Goal: Task Accomplishment & Management: Complete application form

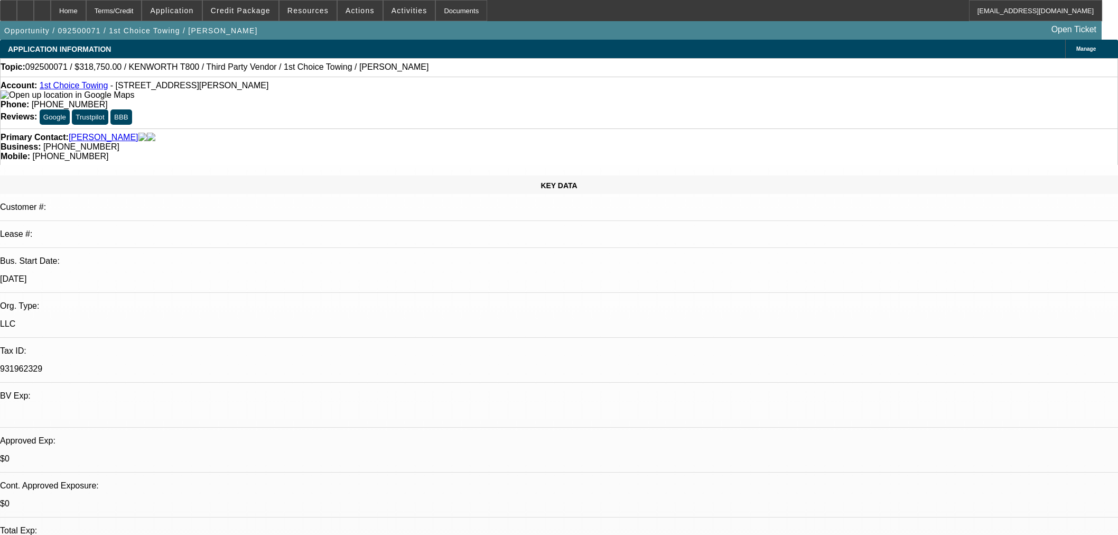
select select "0.15"
select select "2"
select select "0.1"
select select "4"
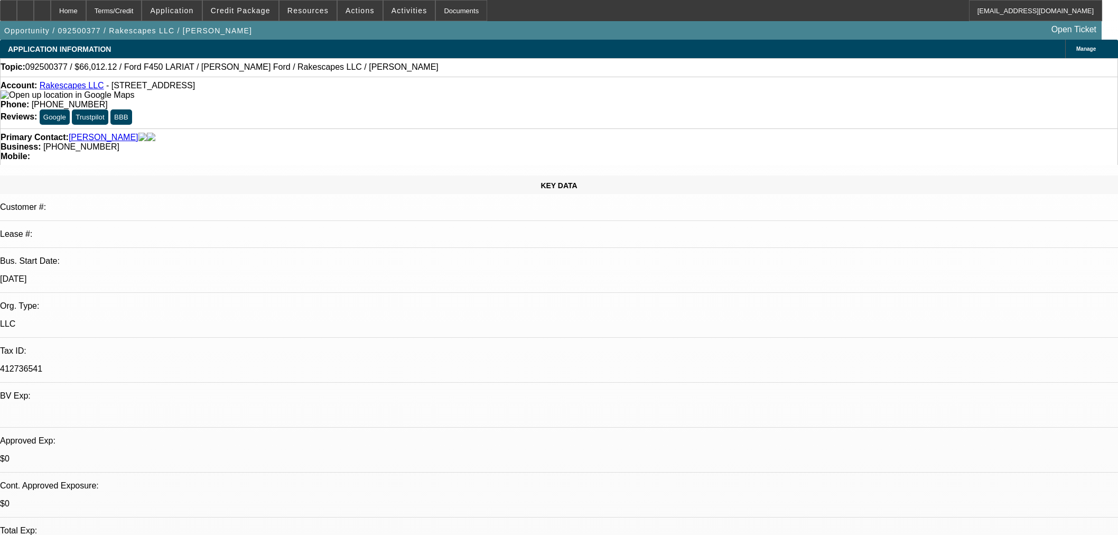
select select "0"
select select "3"
select select "0"
select select "6"
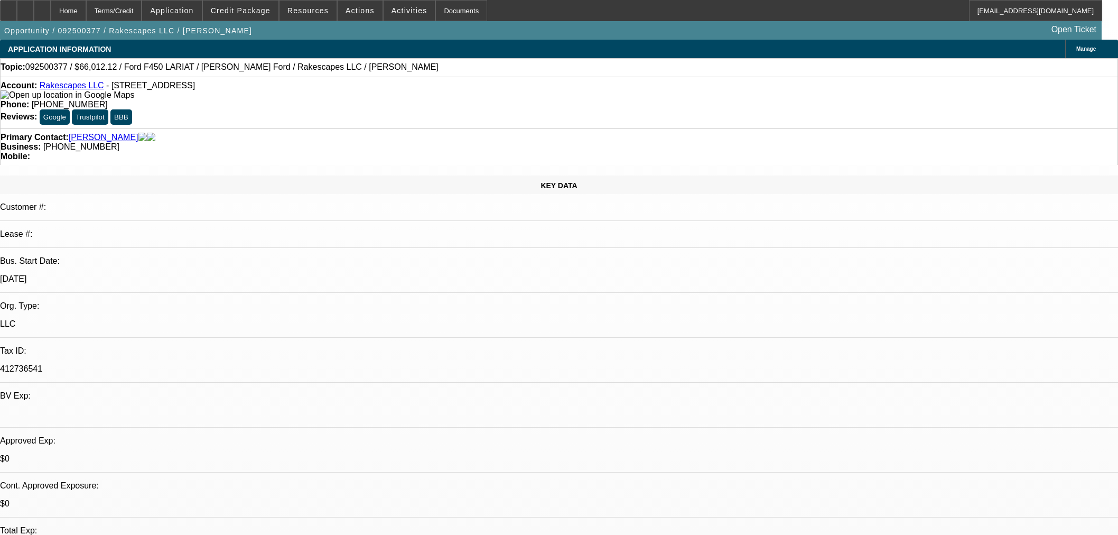
select select "0"
select select "3"
select select "0"
select select "6"
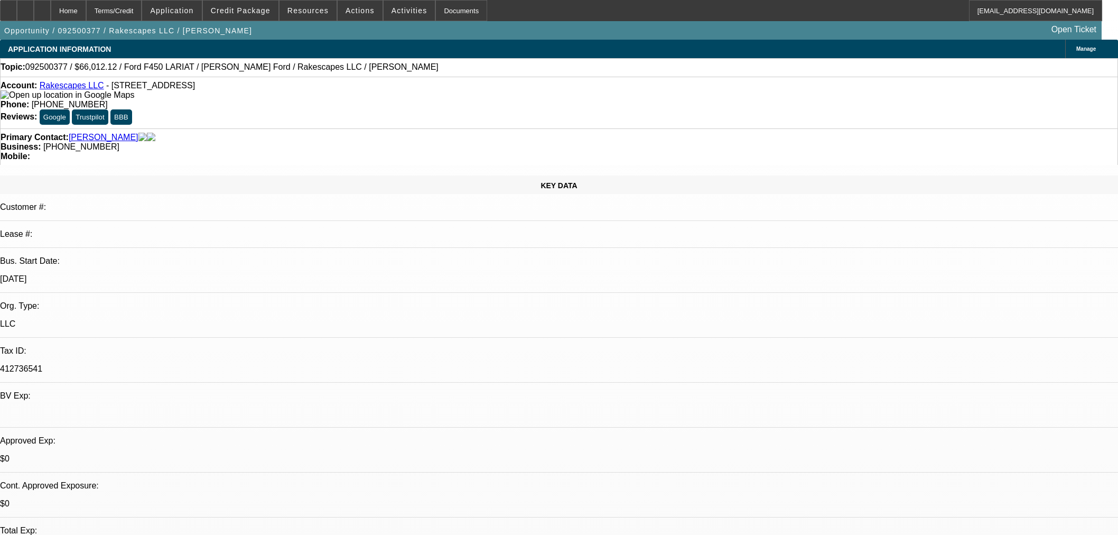
select select "0"
select select "2"
select select "0"
select select "6"
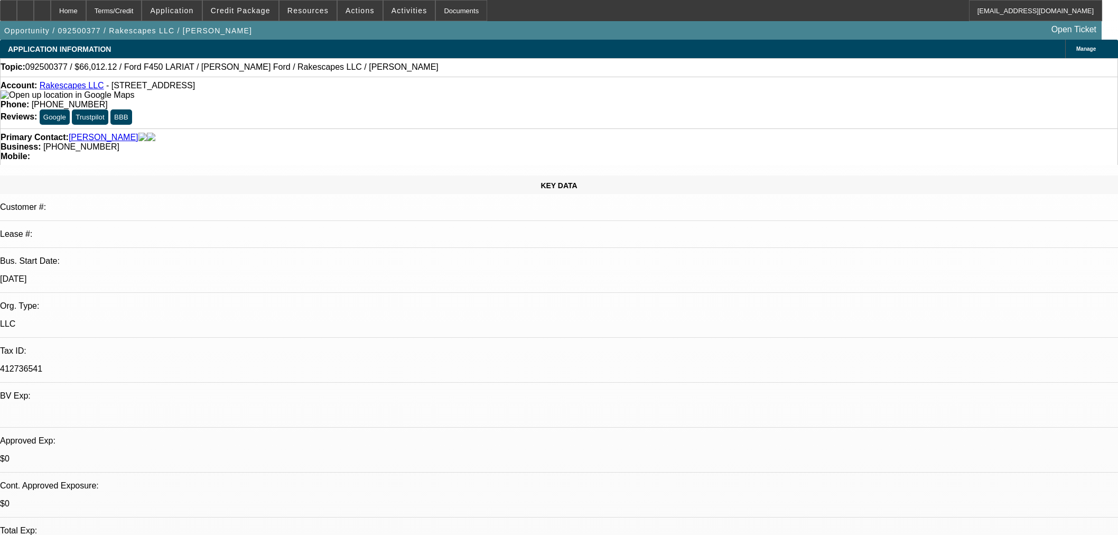
select select "0"
select select "3"
select select "0.1"
select select "4"
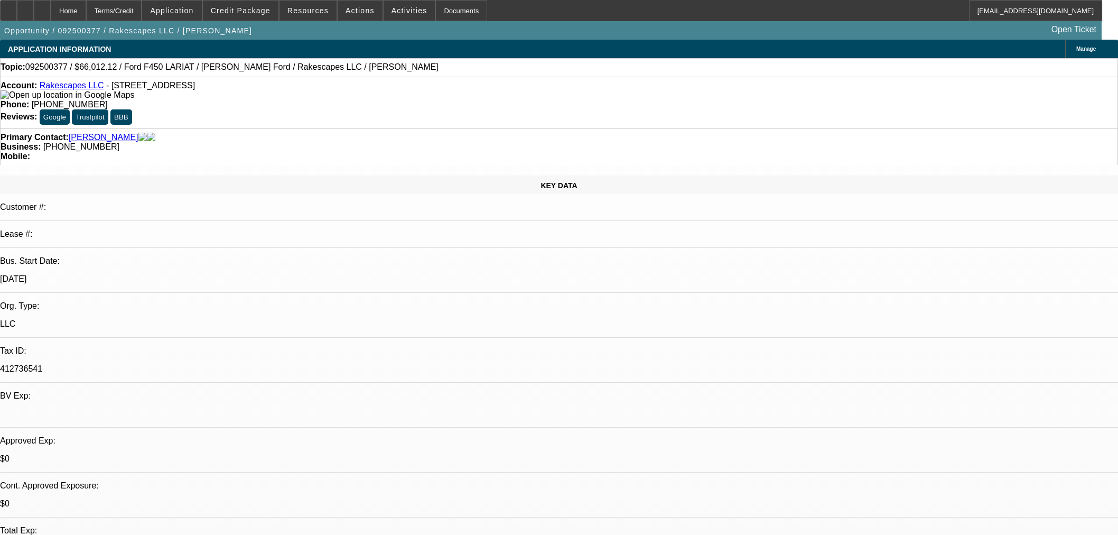
scroll to position [1612, 0]
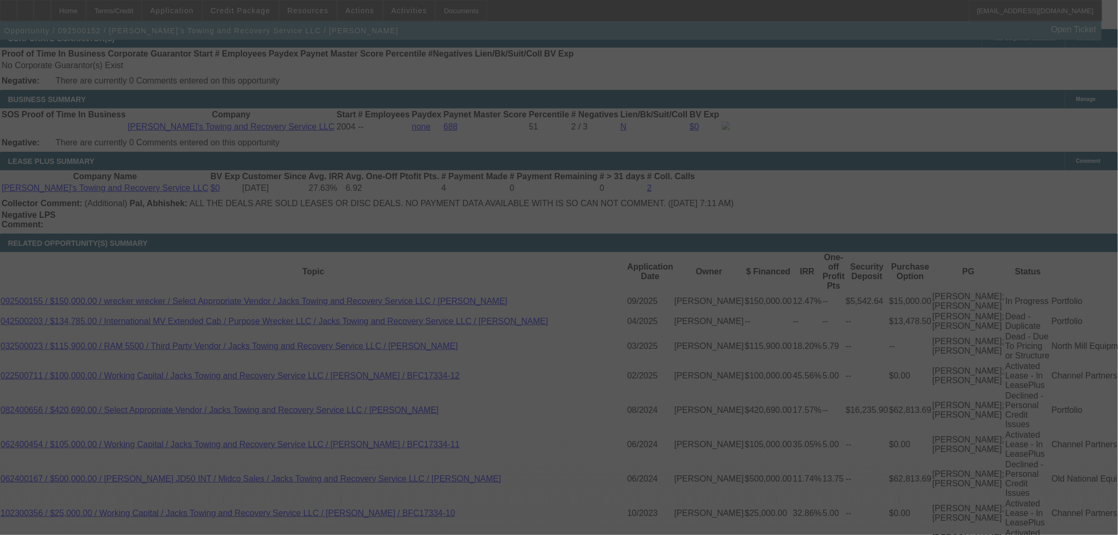
scroll to position [1765, 0]
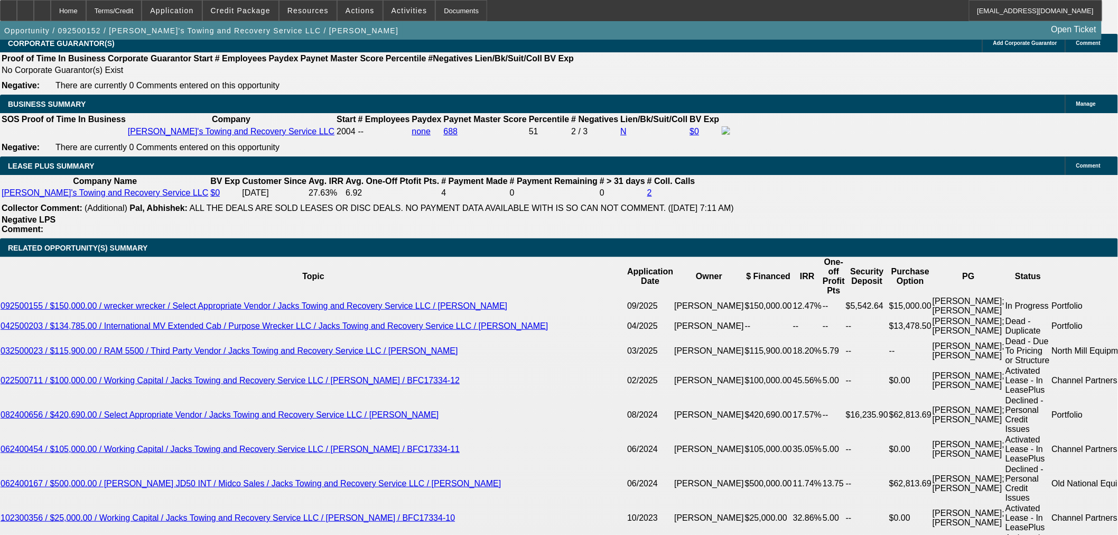
select select "0"
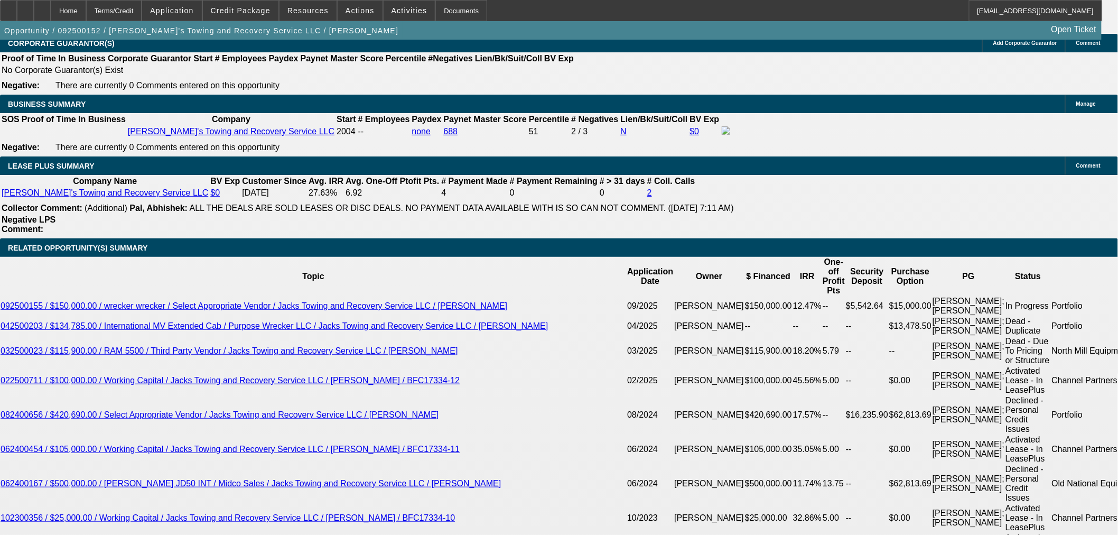
select select "0"
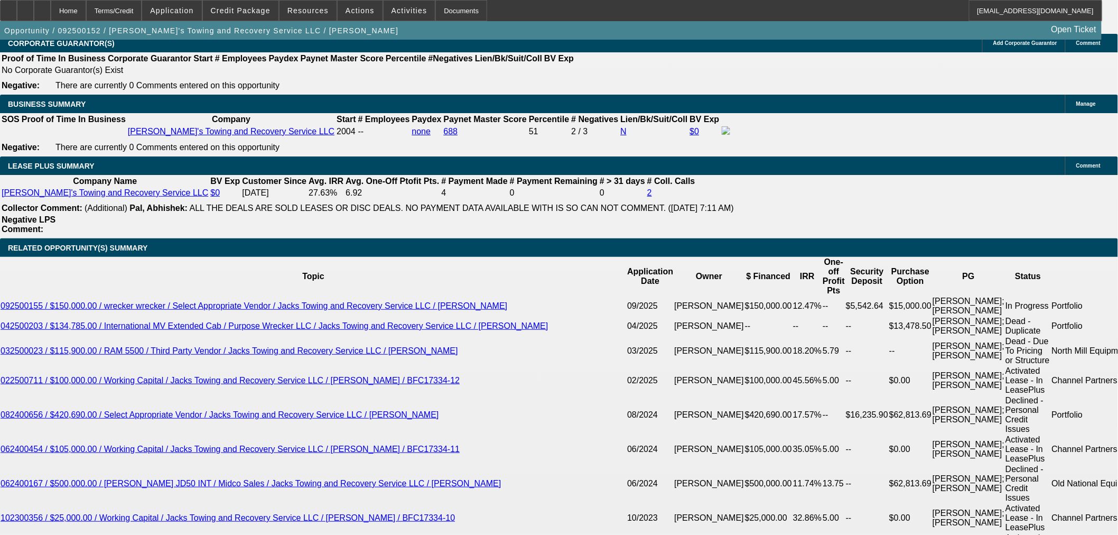
select select "0"
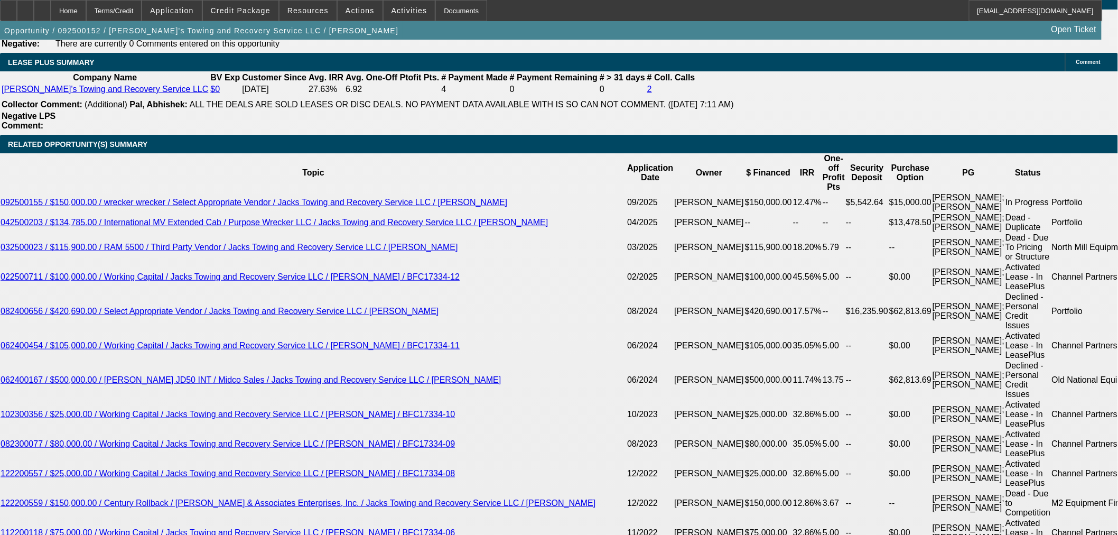
scroll to position [1883, 0]
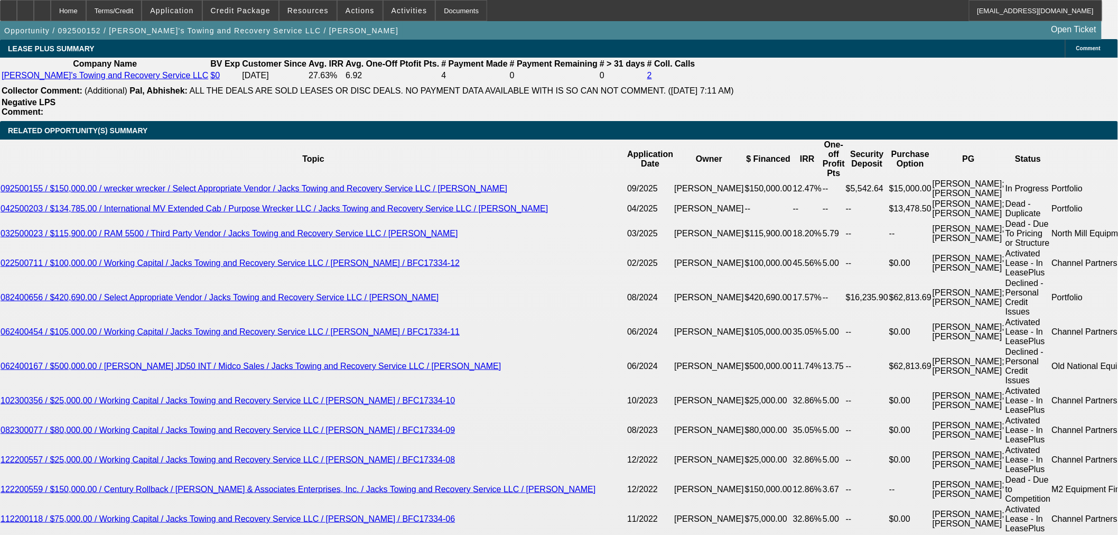
select select "1"
select select "3"
select select "6"
select select "1"
select select "3"
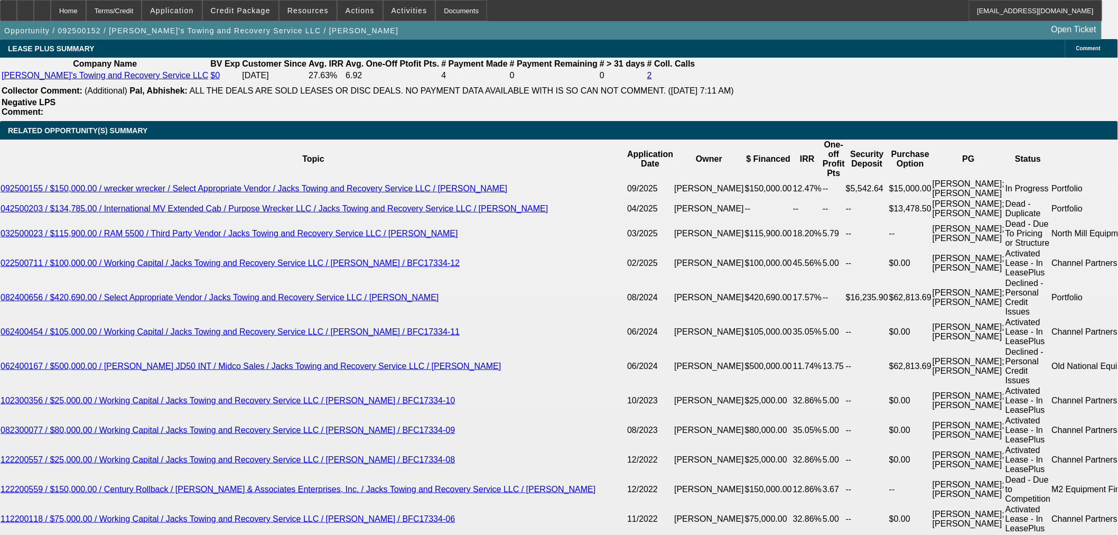
select select "6"
select select "1"
select select "3"
select select "6"
select select "1"
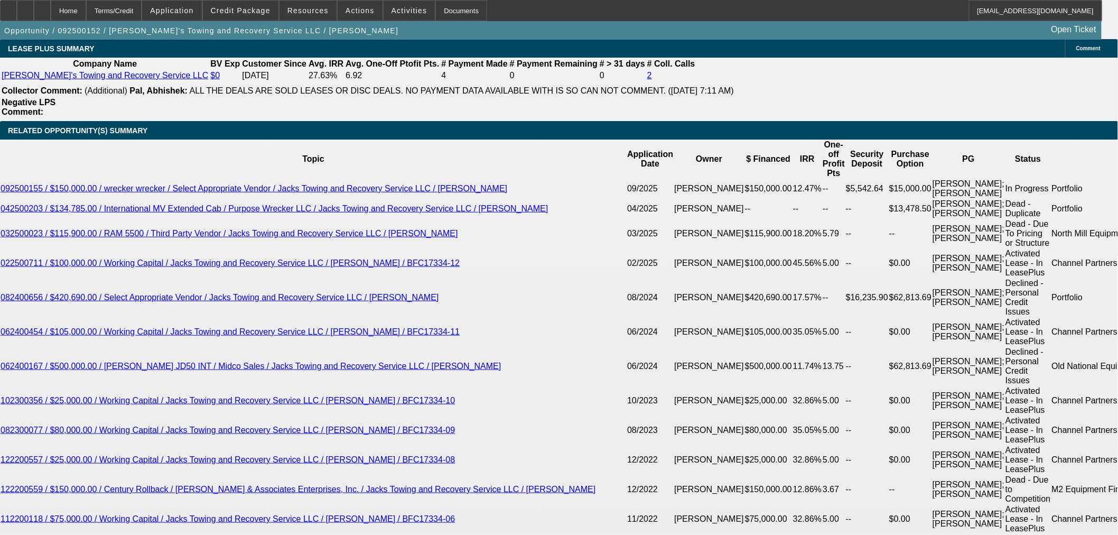
select select "3"
select select "6"
select select "0.1"
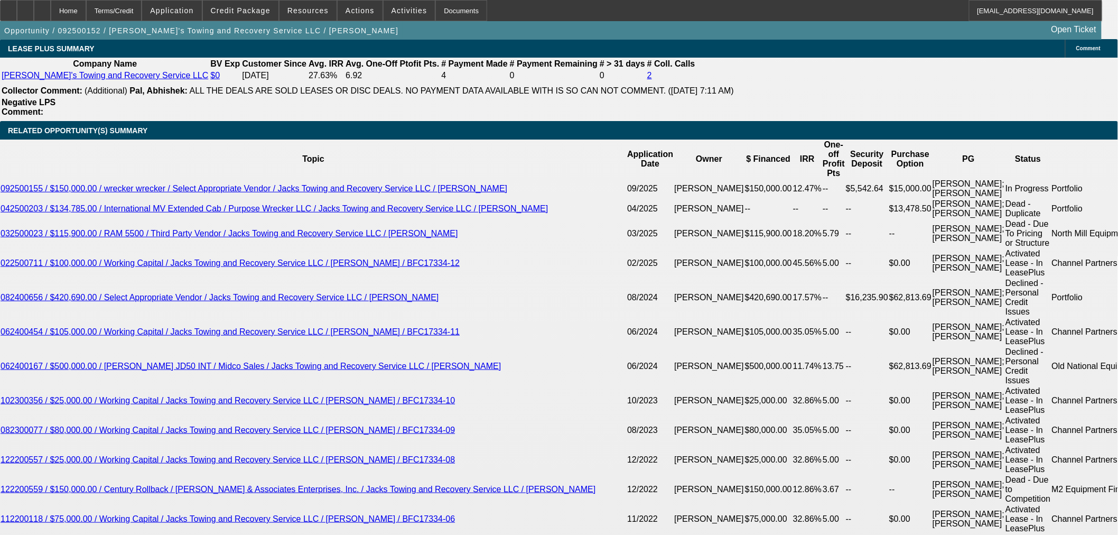
type input "$14,589.90"
type input "UNKNOWN"
type input "$2,887.83"
drag, startPoint x: 325, startPoint y: 228, endPoint x: 451, endPoint y: 214, distance: 126.6
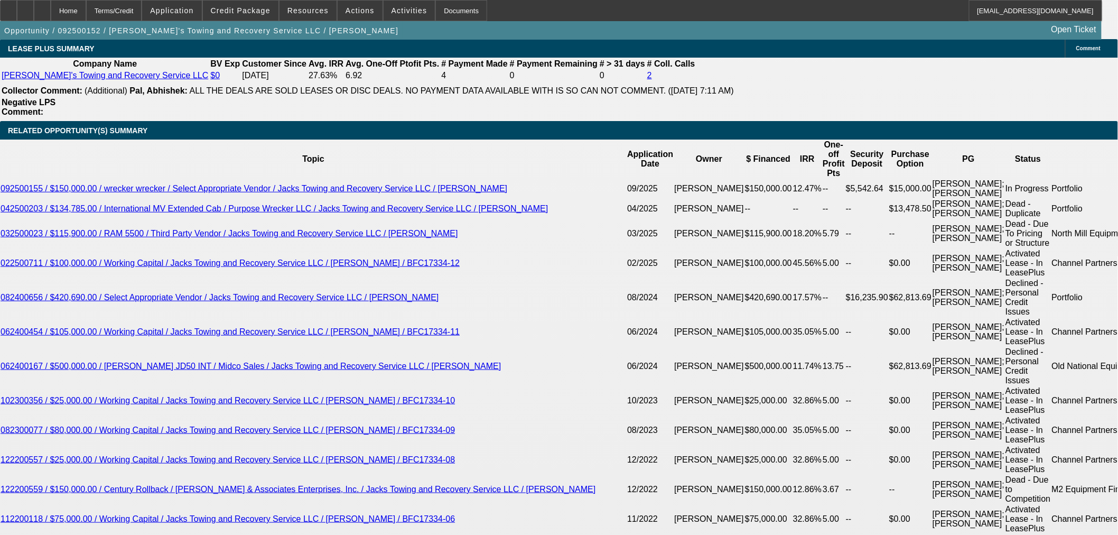
type input "$10,000.00"
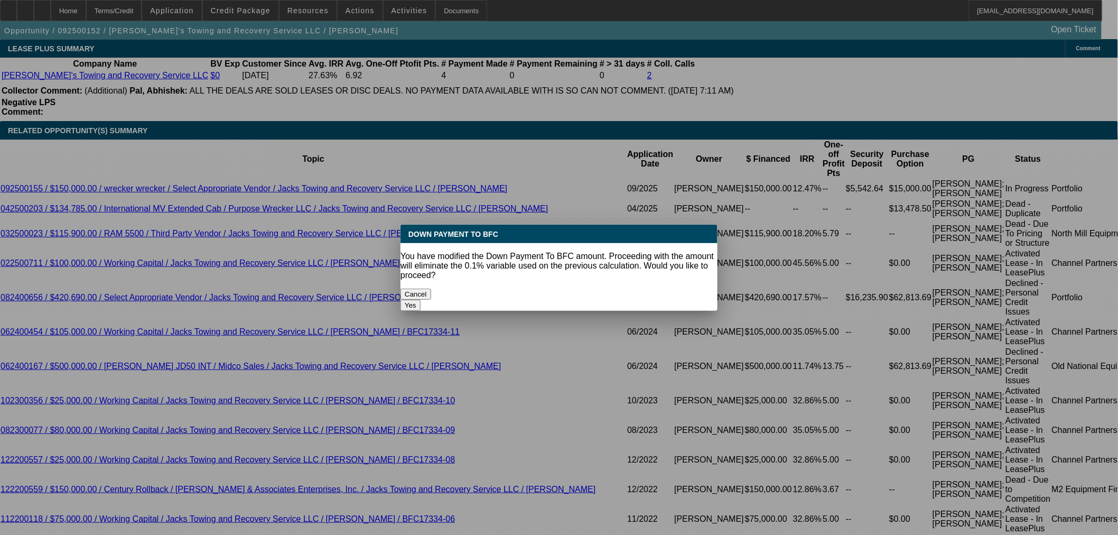
click at [421, 300] on button "Yes" at bounding box center [411, 305] width 20 height 11
select select "0"
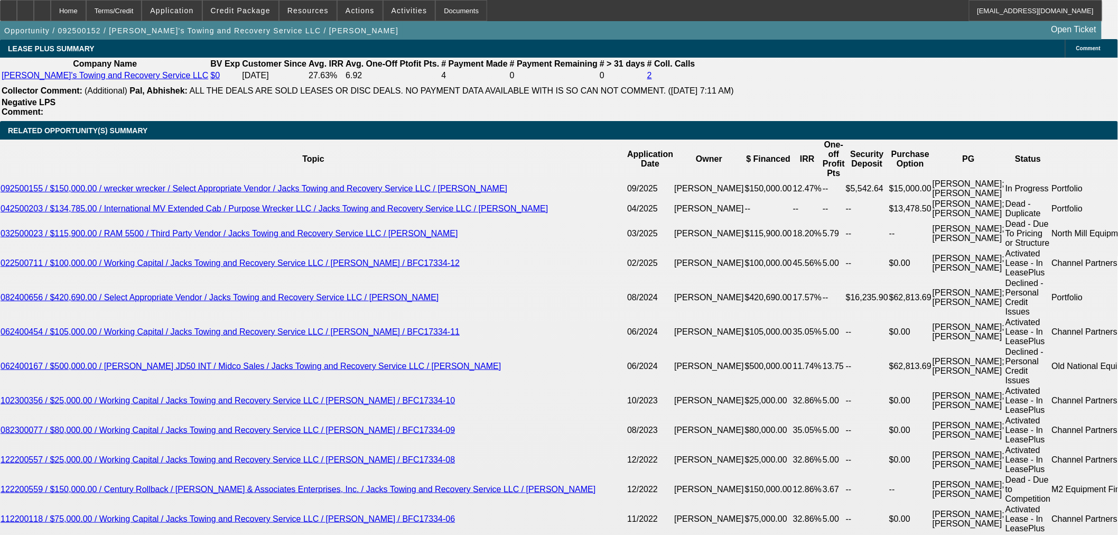
type input "$2,988.77"
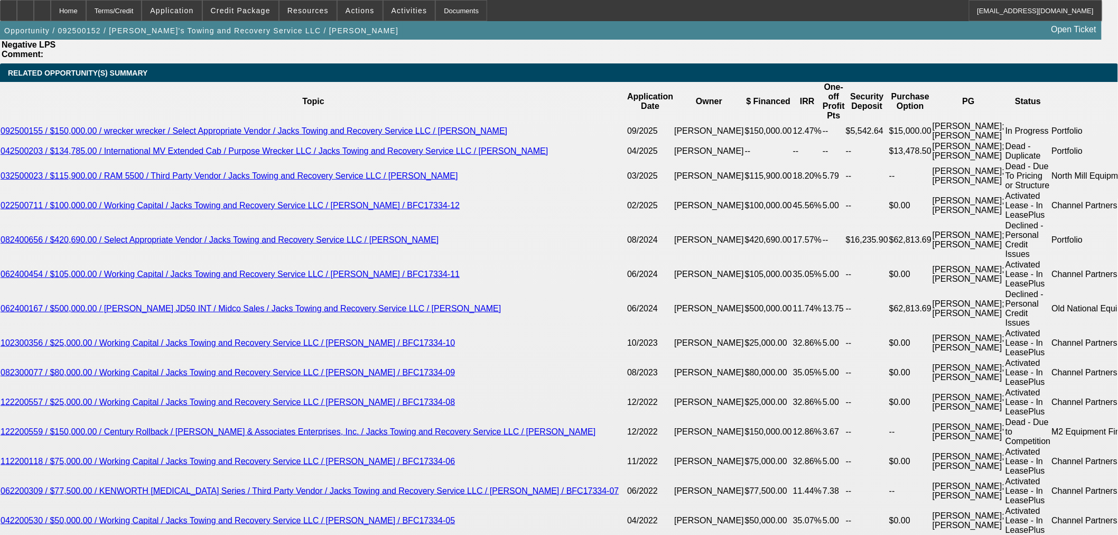
scroll to position [1765, 0]
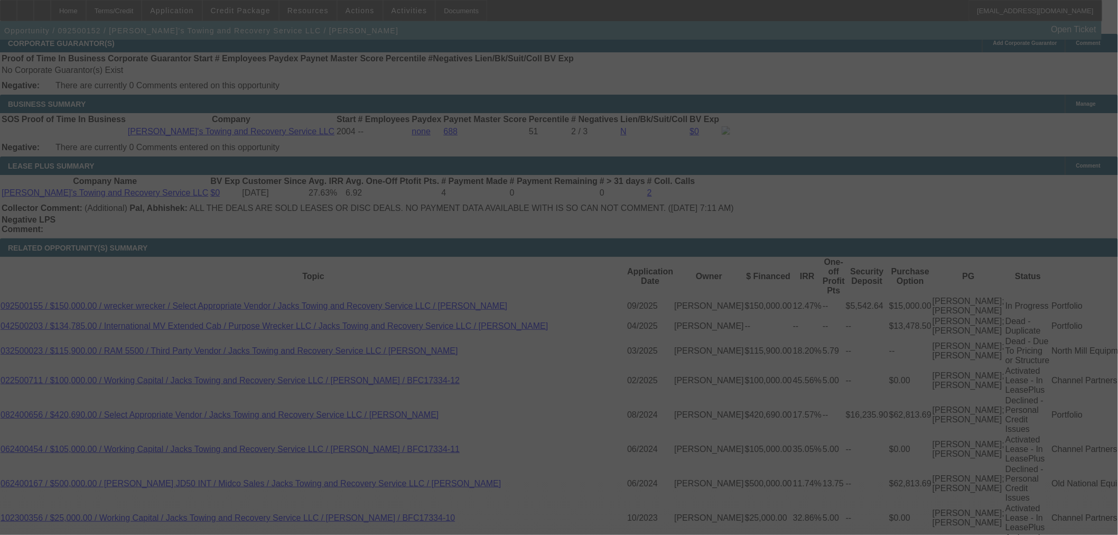
select select "0"
select select "3"
select select "0"
select select "6"
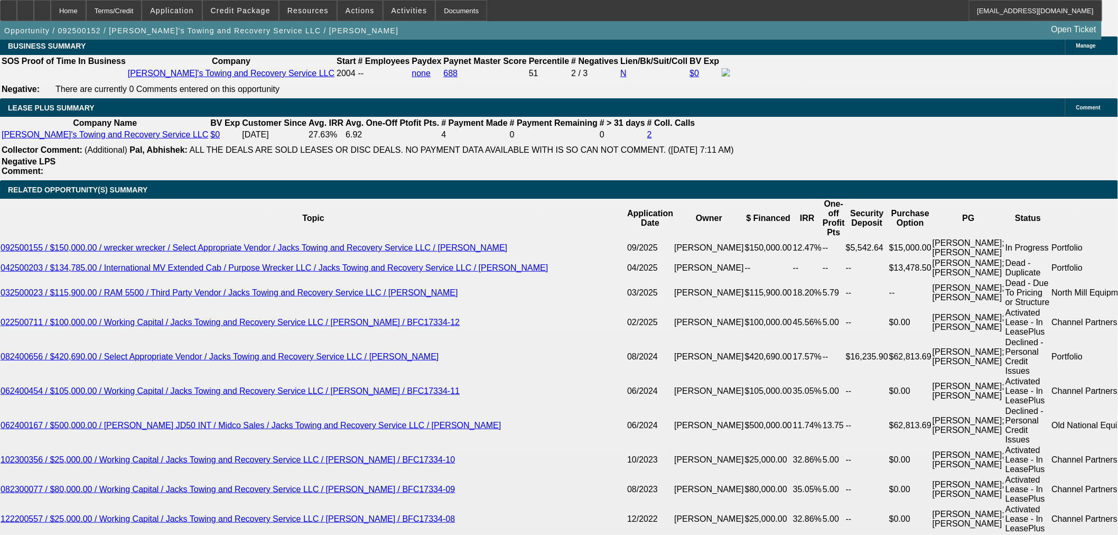
scroll to position [1941, 0]
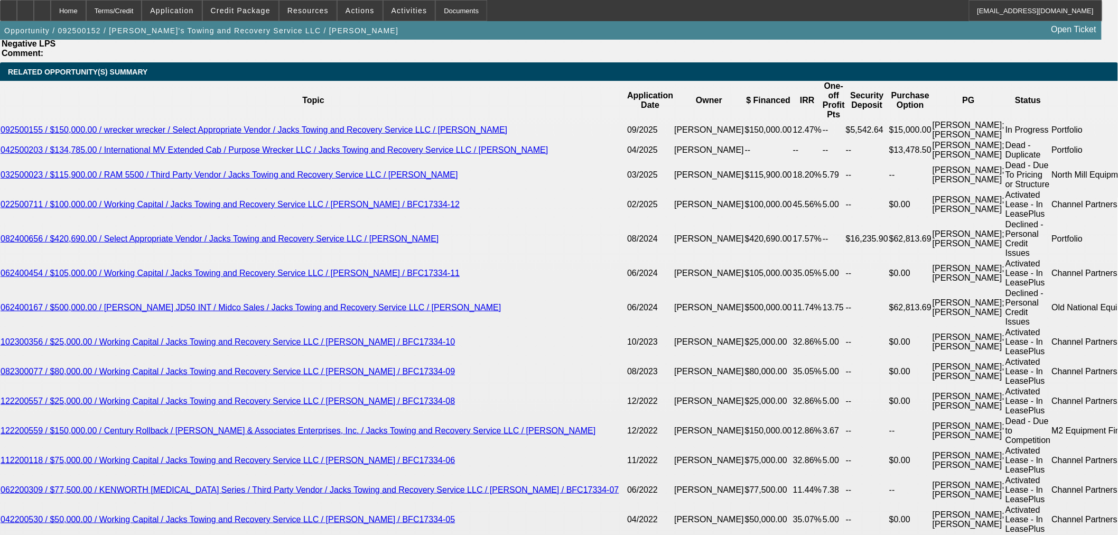
drag, startPoint x: 381, startPoint y: 248, endPoint x: 462, endPoint y: 254, distance: 80.5
type input "UNKNOWN"
type input "1"
type input "$2,323.02"
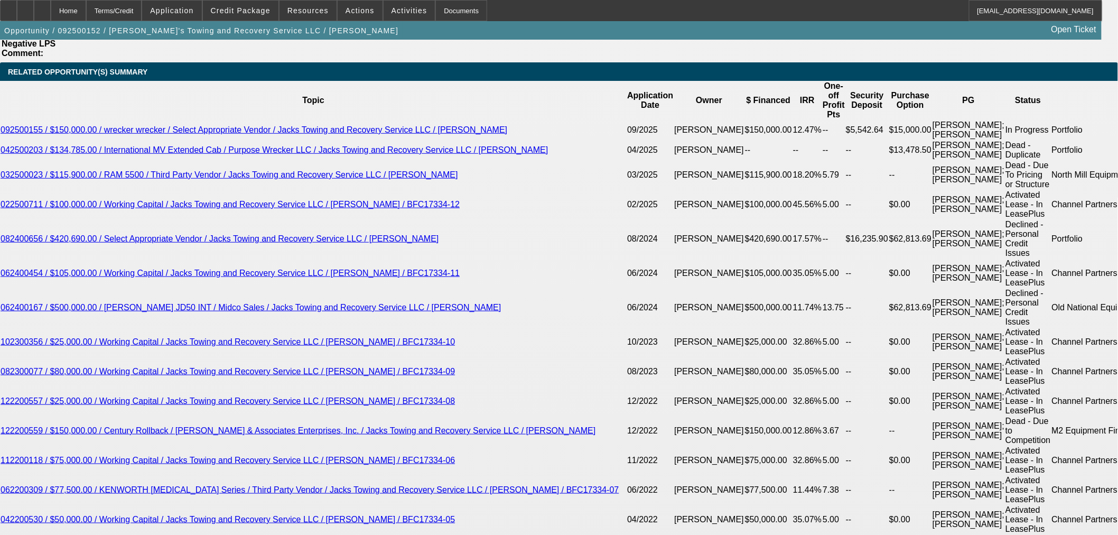
drag, startPoint x: 378, startPoint y: 246, endPoint x: 477, endPoint y: 241, distance: 99.4
type input "11"
type input "$2,954.77"
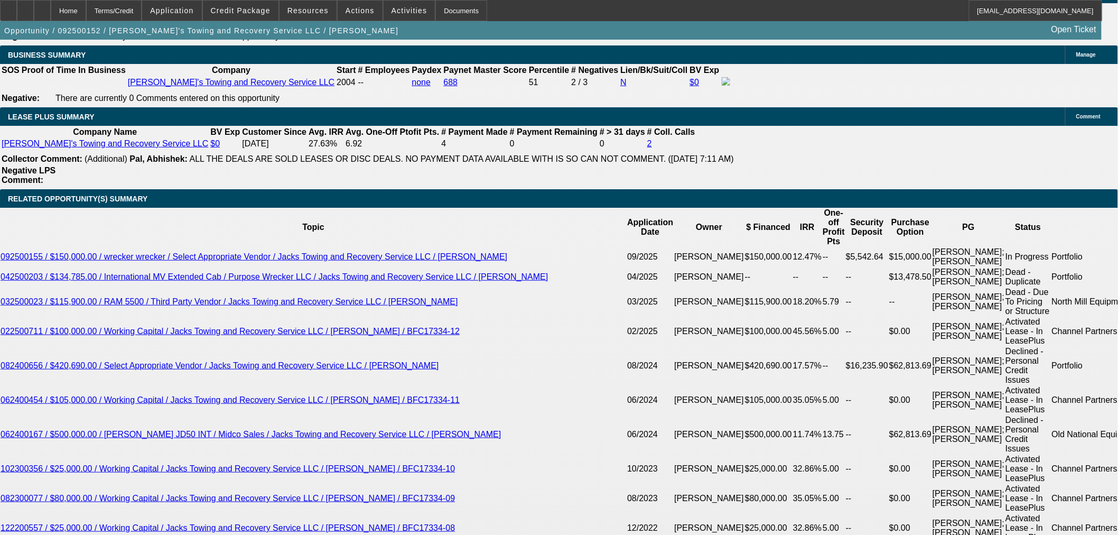
scroll to position [1647, 0]
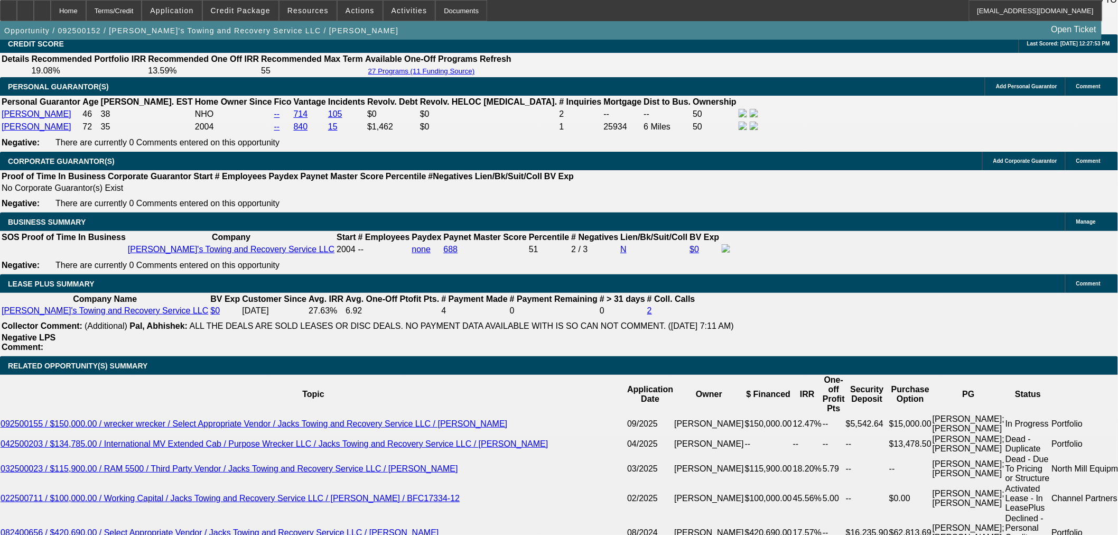
type input "11"
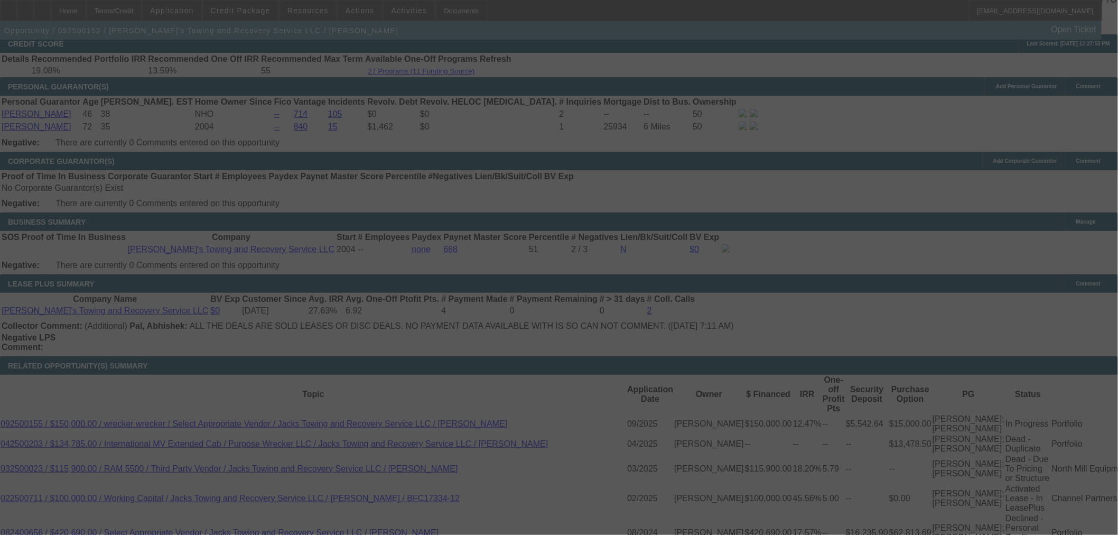
select select "0"
select select "3"
select select "0"
select select "6"
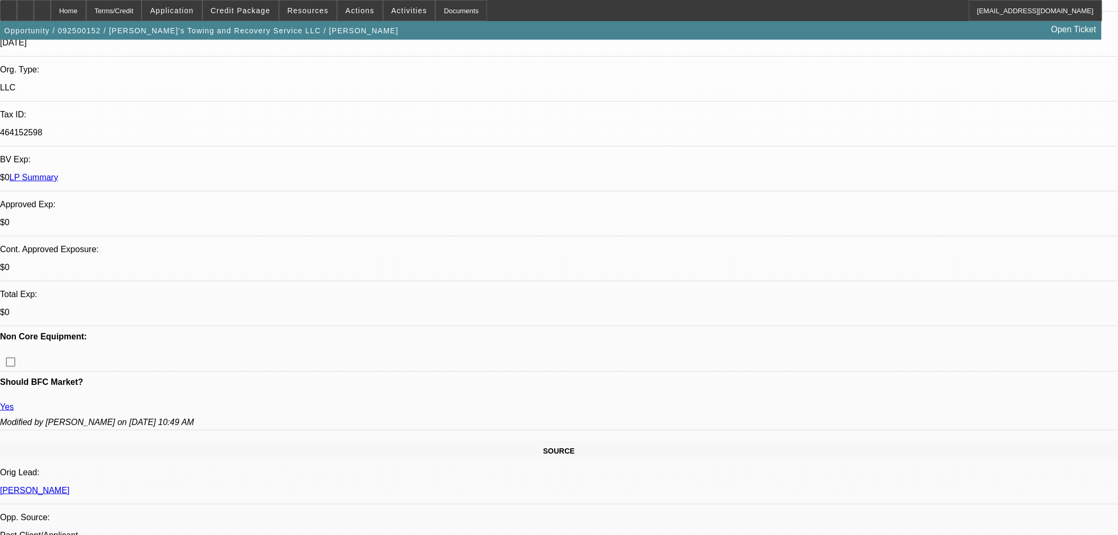
scroll to position [122, 0]
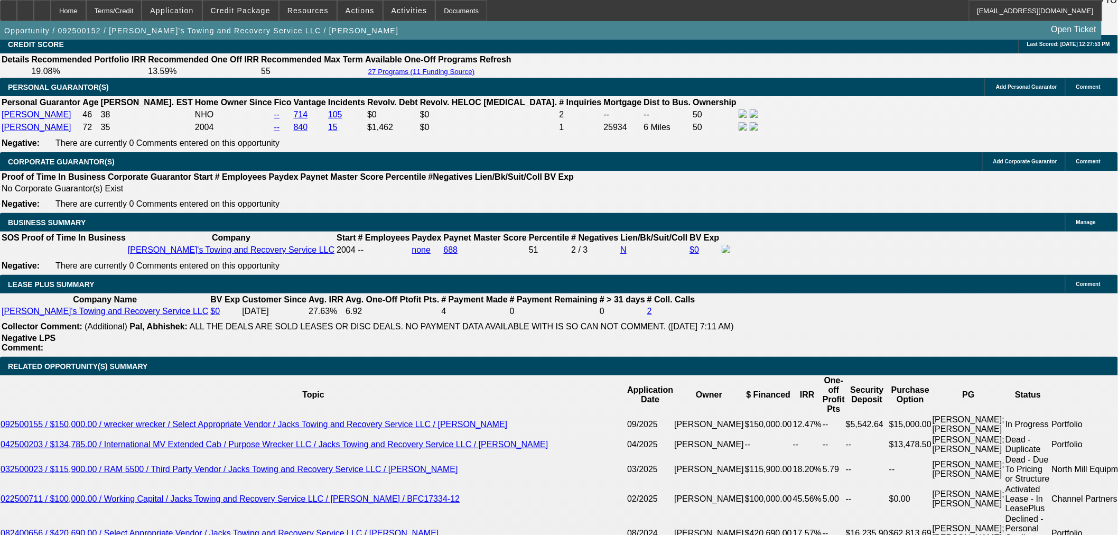
scroll to position [1647, 0]
